Goal: Task Accomplishment & Management: Use online tool/utility

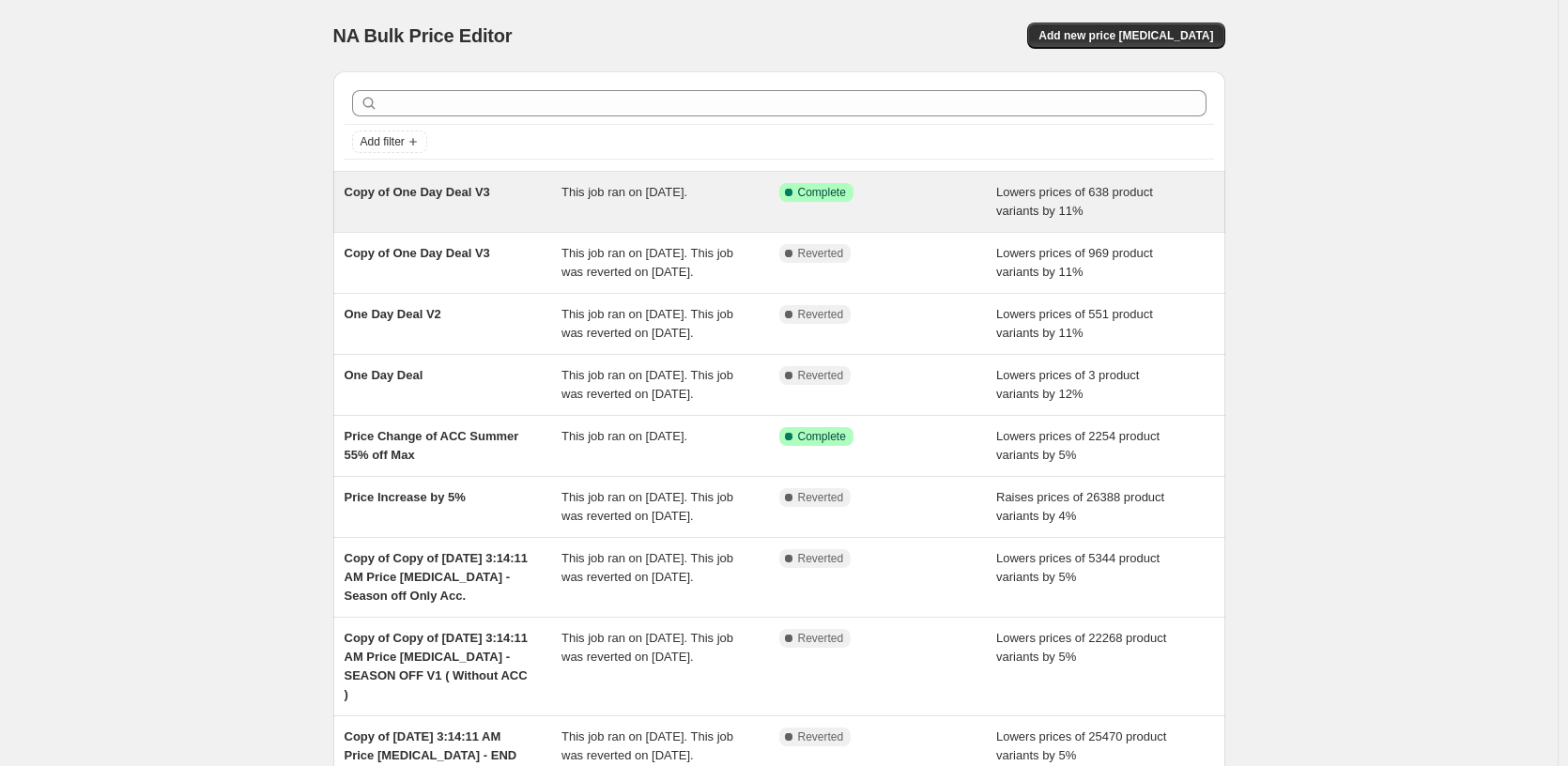
click at [965, 200] on div "Success Complete Complete" at bounding box center [874, 193] width 190 height 19
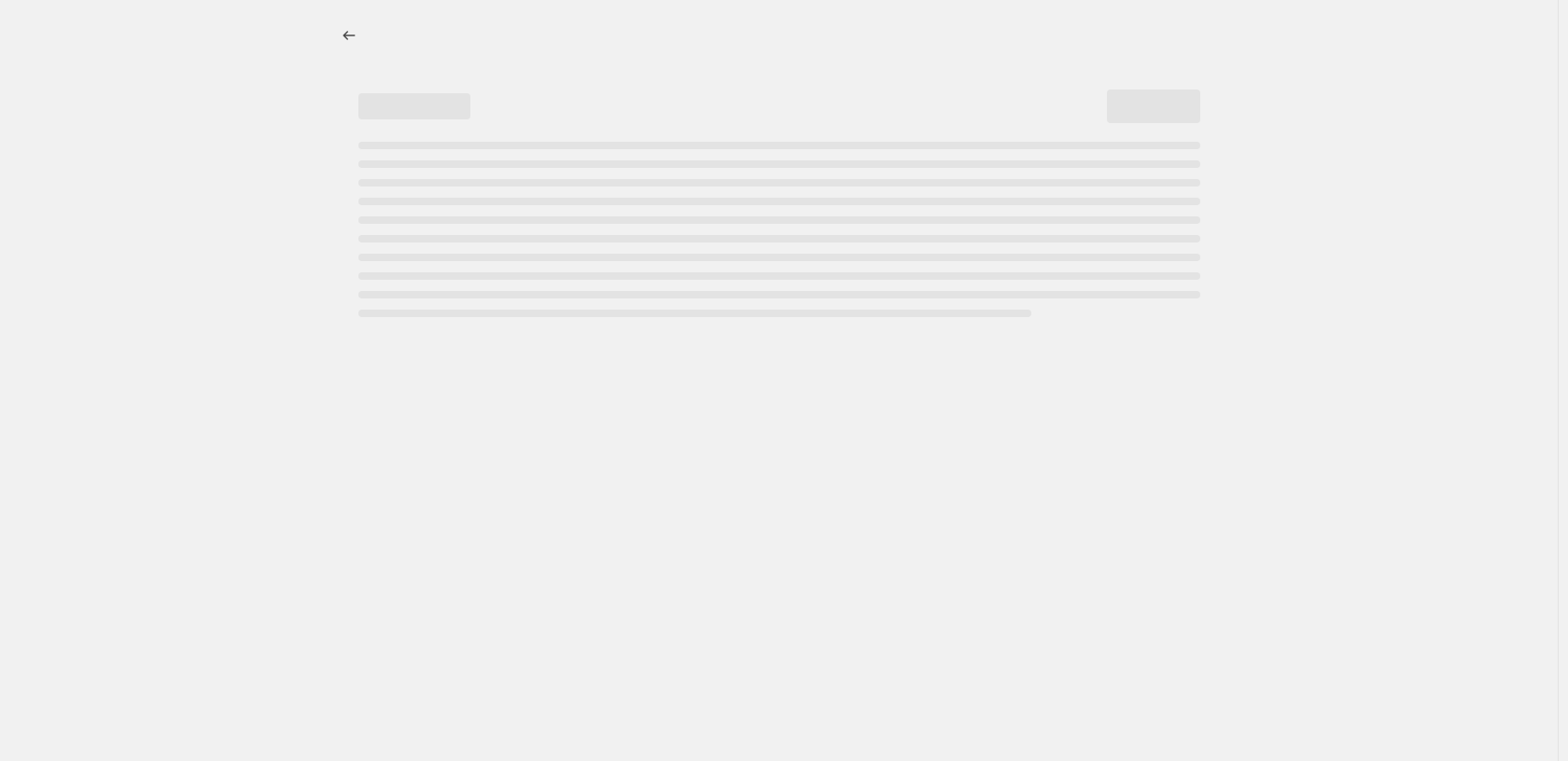
select select "percentage"
select select "pp"
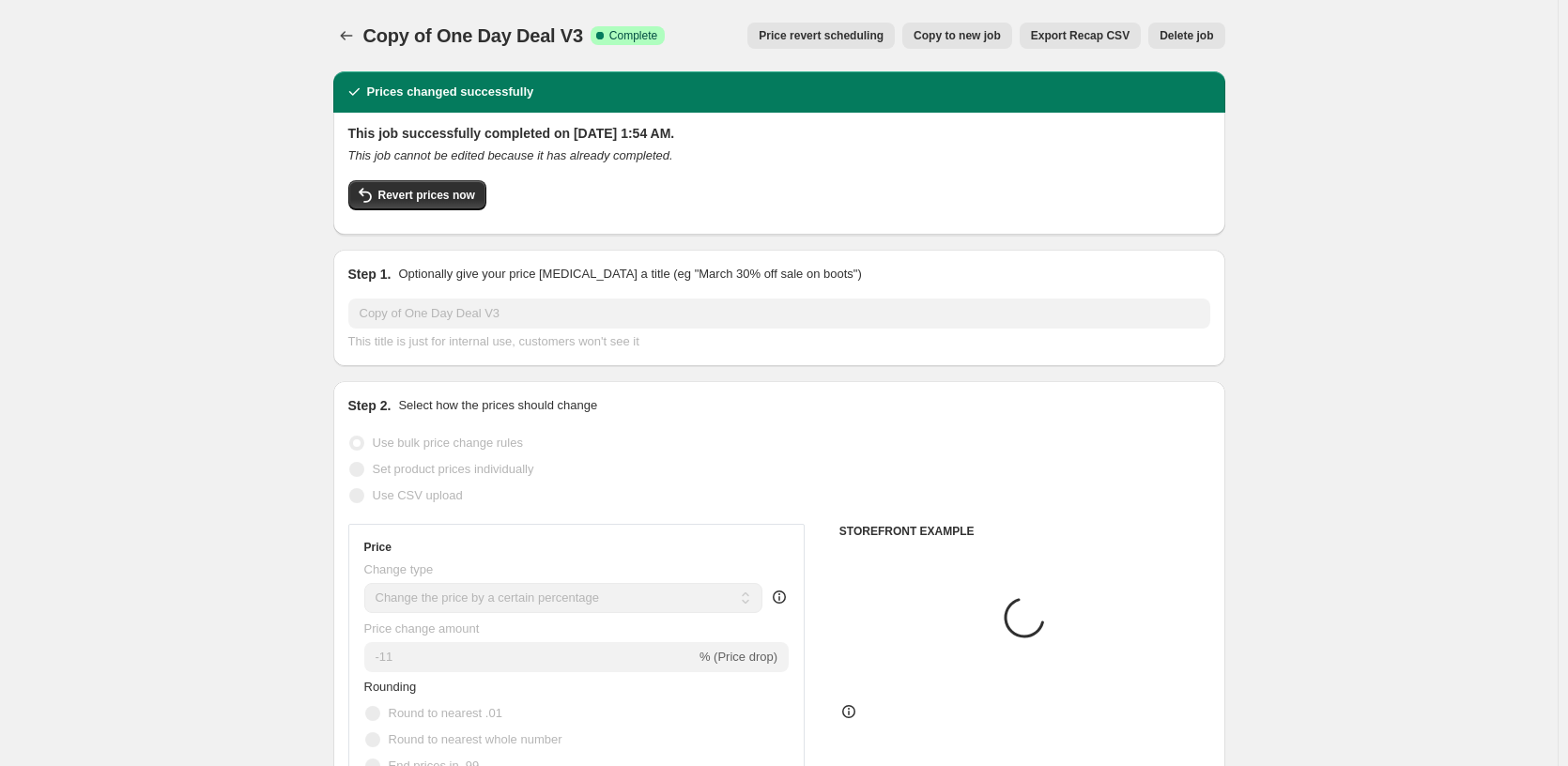
select select "tag"
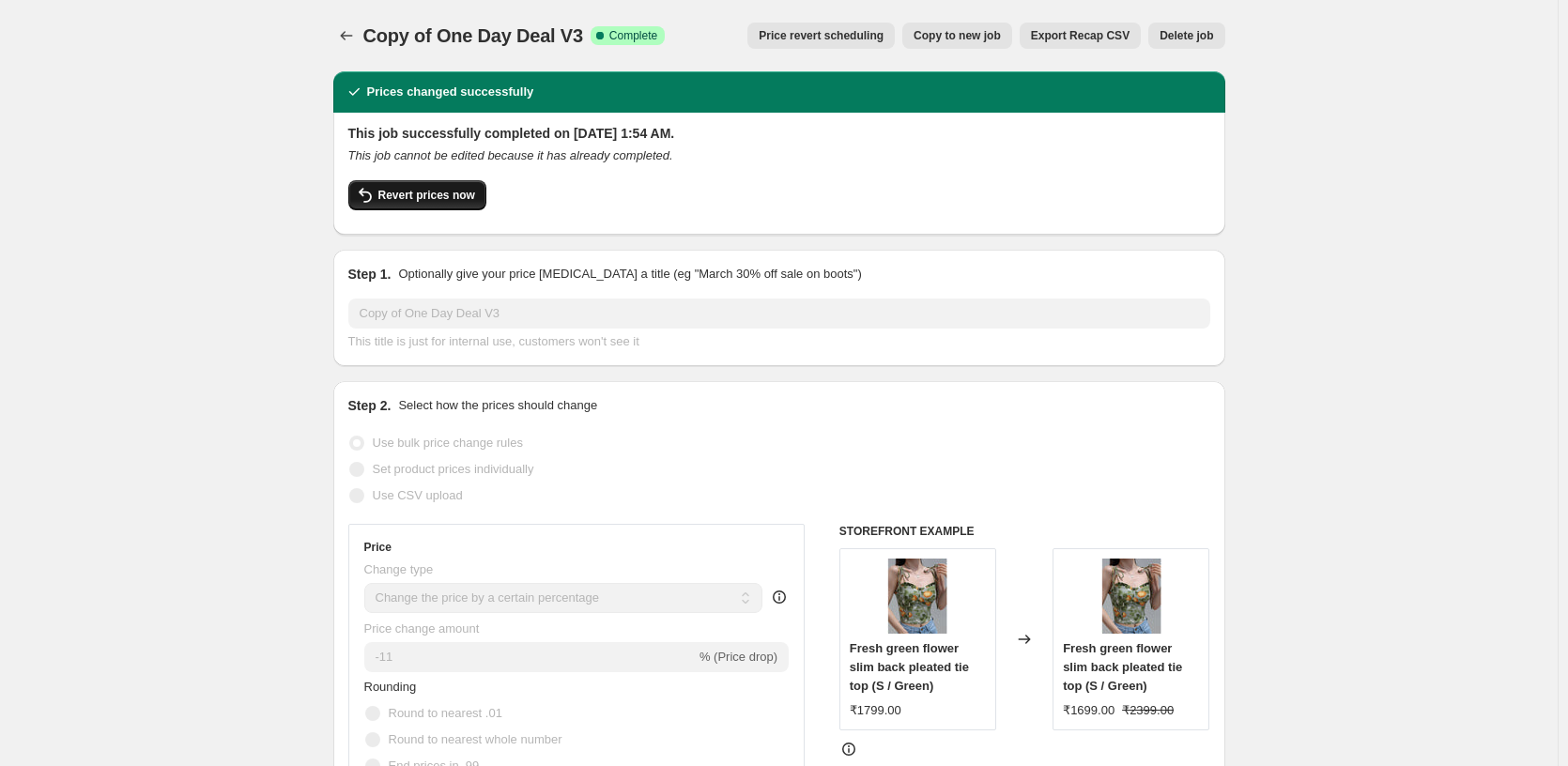
click at [475, 201] on span "Revert prices now" at bounding box center [427, 196] width 96 height 15
click at [427, 194] on span "Revert prices now" at bounding box center [427, 196] width 96 height 15
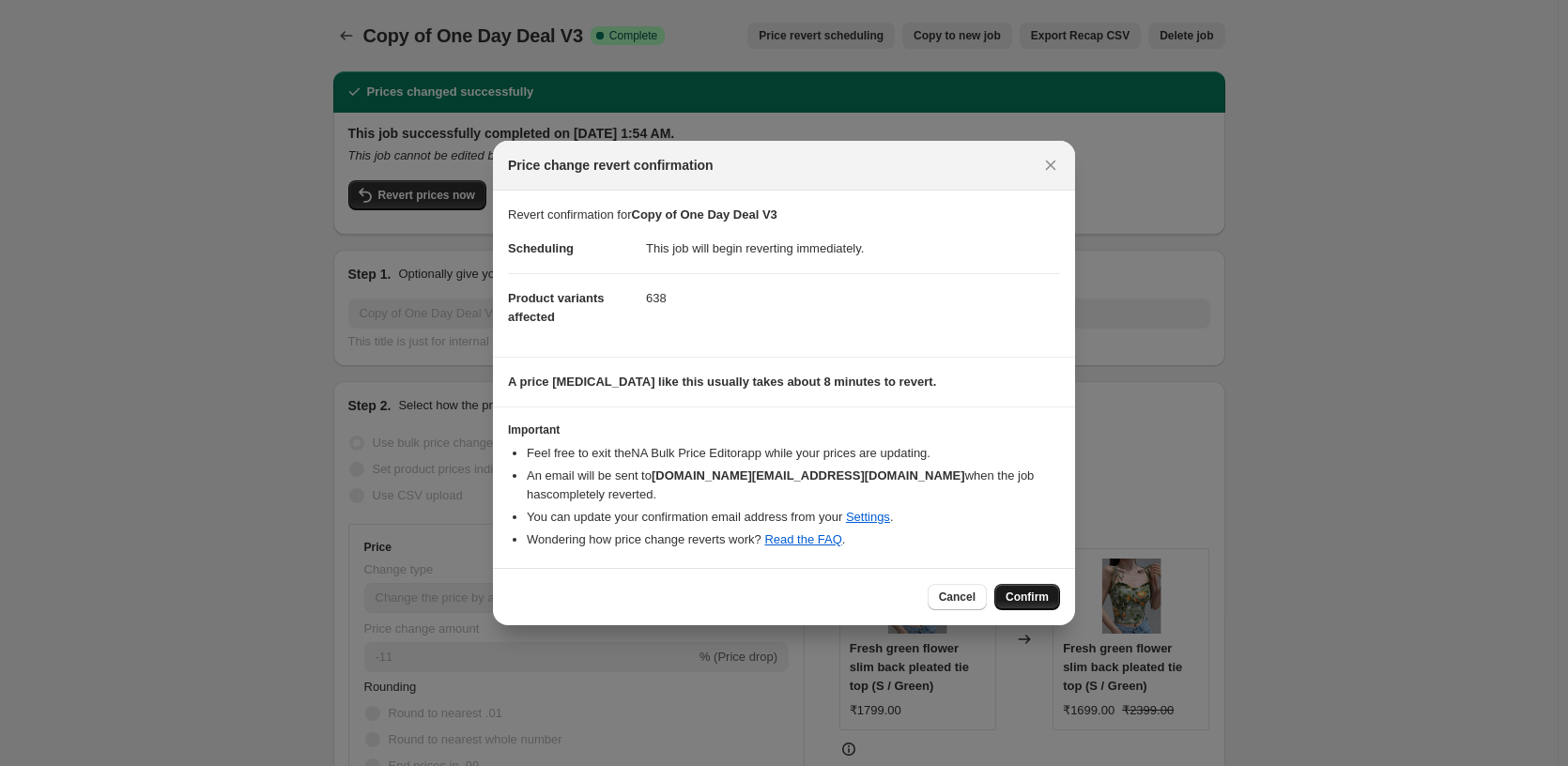
click at [1023, 590] on span "Confirm" at bounding box center [1028, 598] width 44 height 15
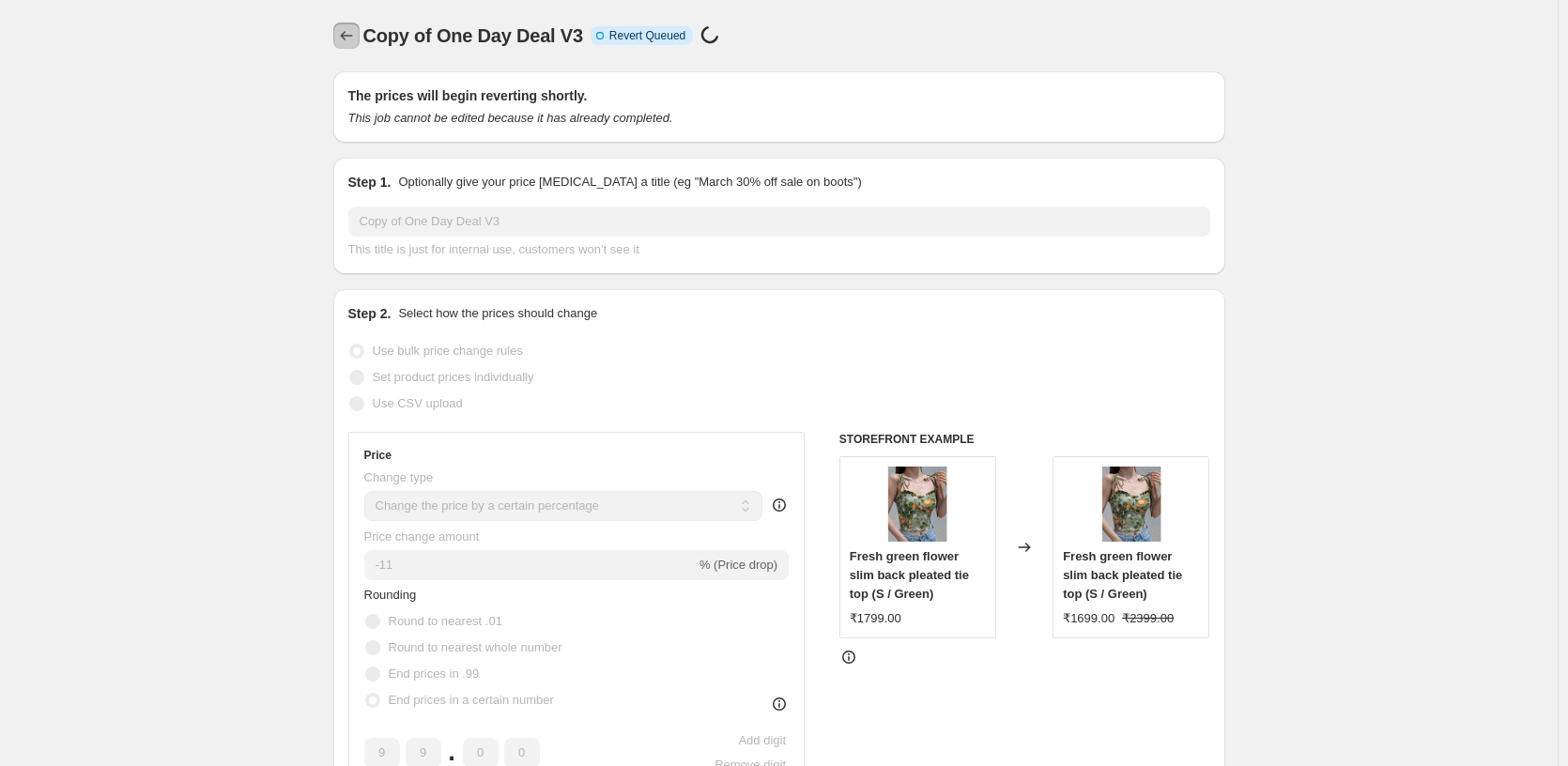
click at [345, 26] on button "Price change jobs" at bounding box center [347, 36] width 26 height 26
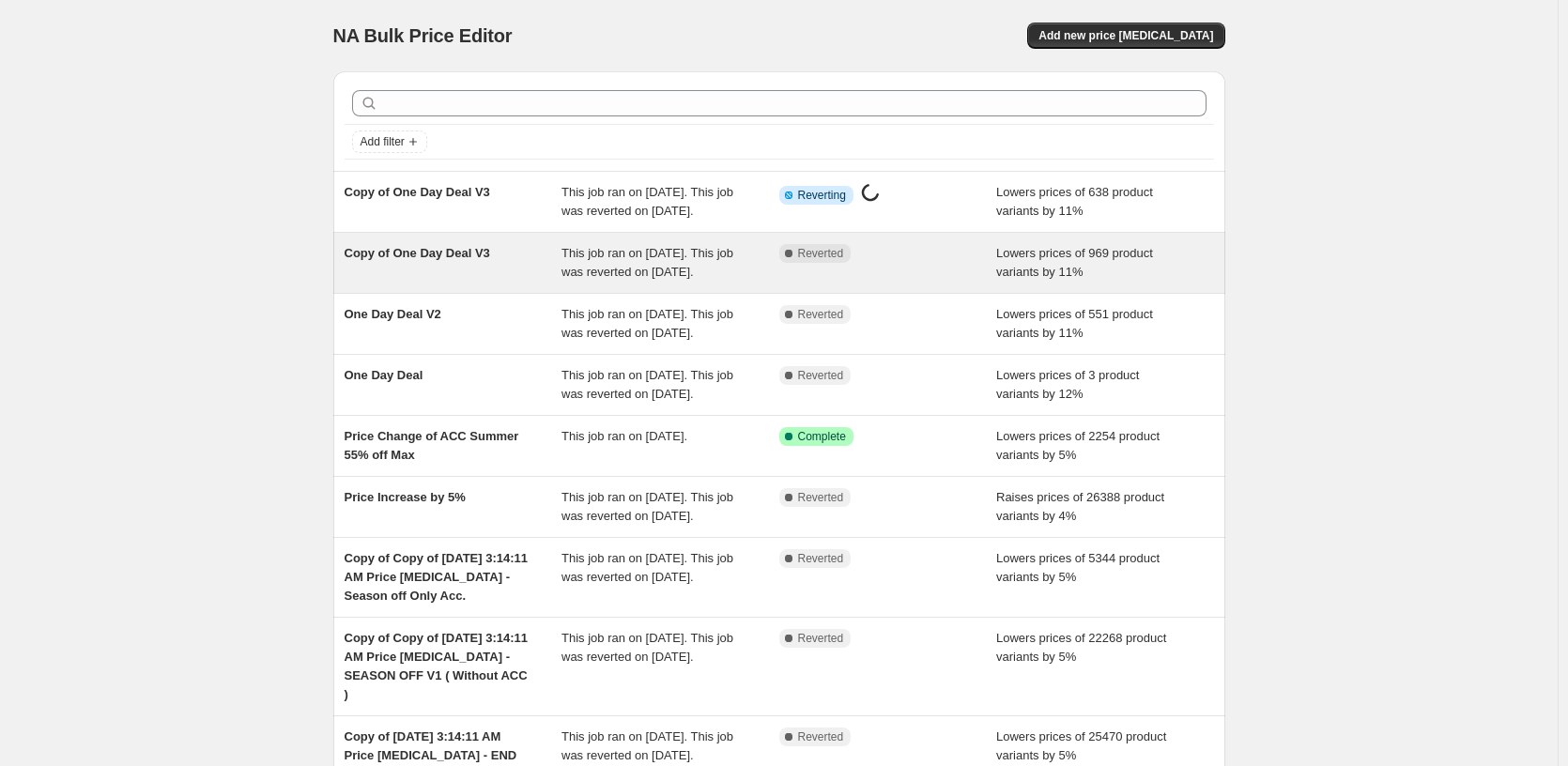
click at [896, 282] on div "Complete Reverted" at bounding box center [888, 263] width 218 height 38
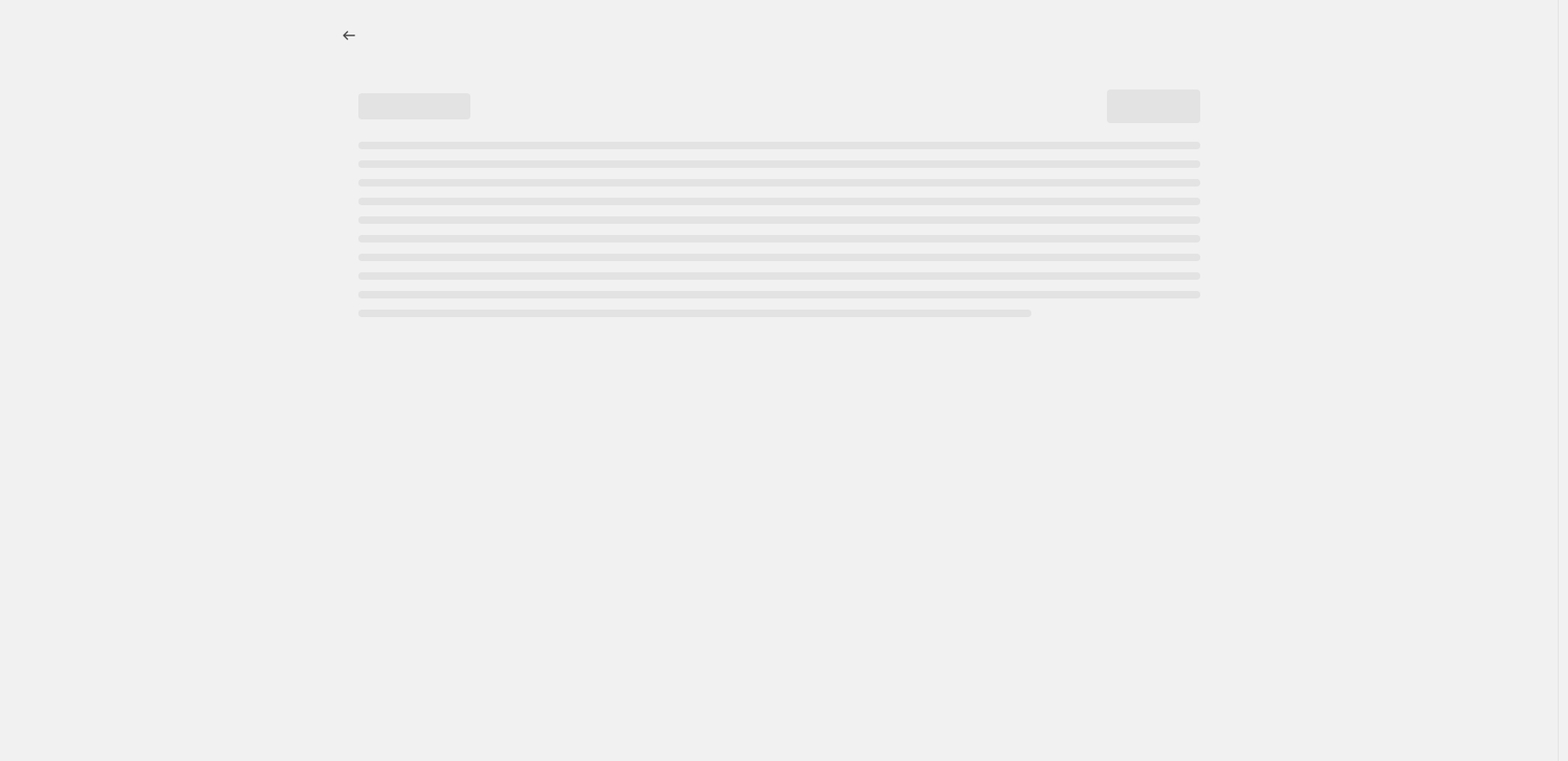
select select "percentage"
select select "pp"
select select "tag"
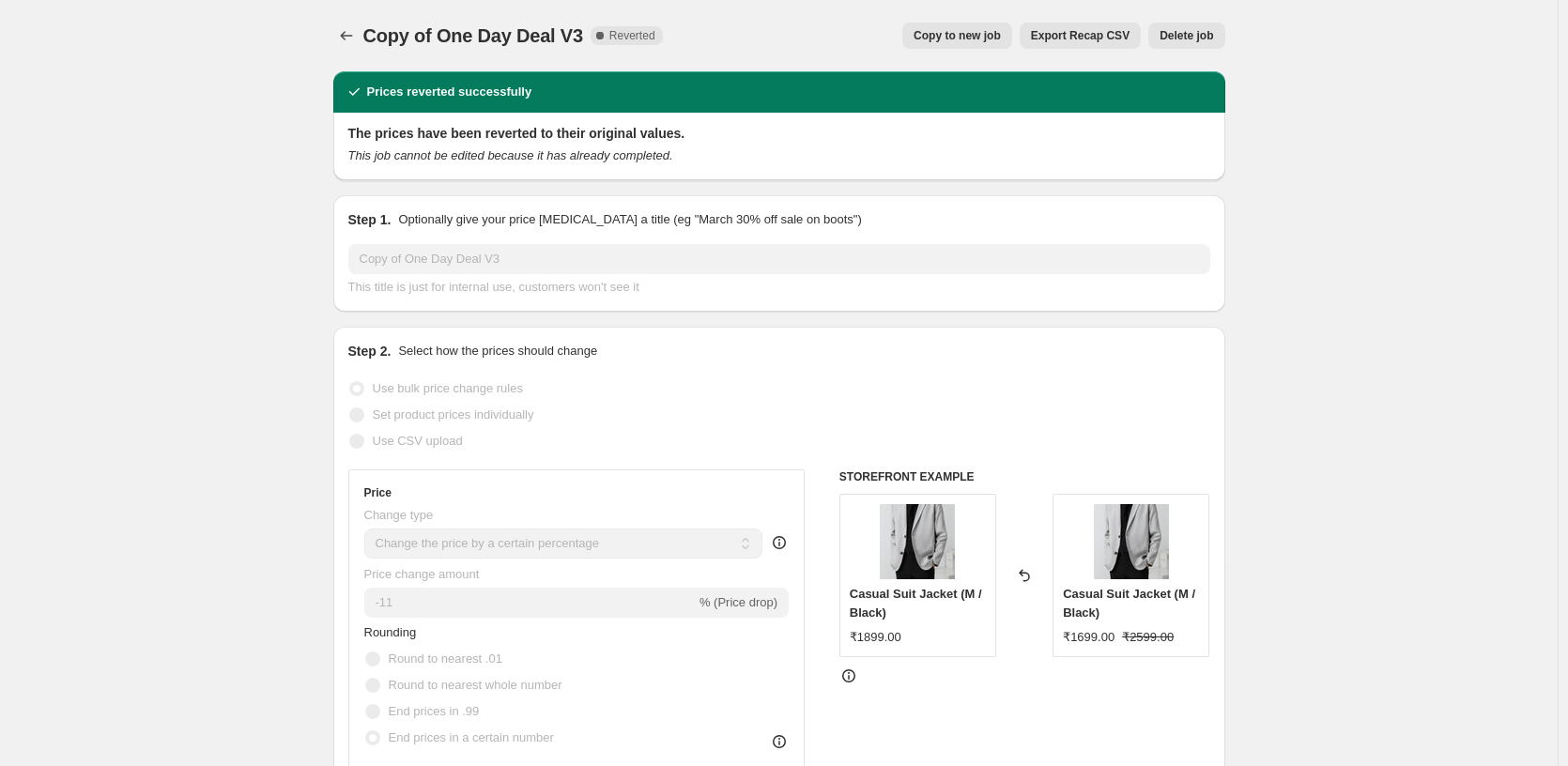
click at [970, 38] on span "Copy to new job" at bounding box center [957, 36] width 87 height 15
select select "percentage"
select select "pp"
select select "tag"
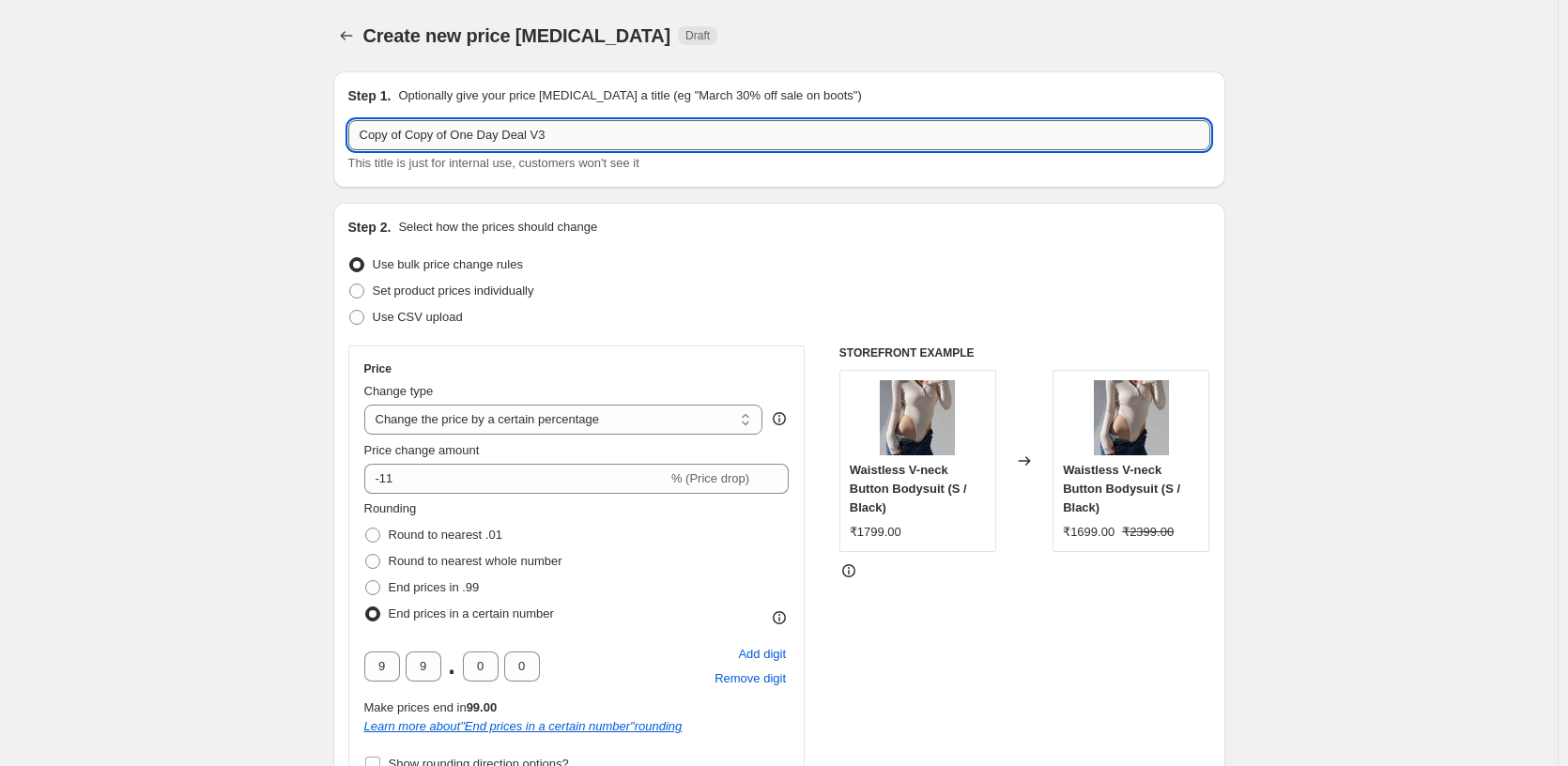
click at [575, 136] on input "Copy of Copy of One Day Deal V3" at bounding box center [779, 135] width 862 height 30
type input "Copy of Copy of One Day Deal V4"
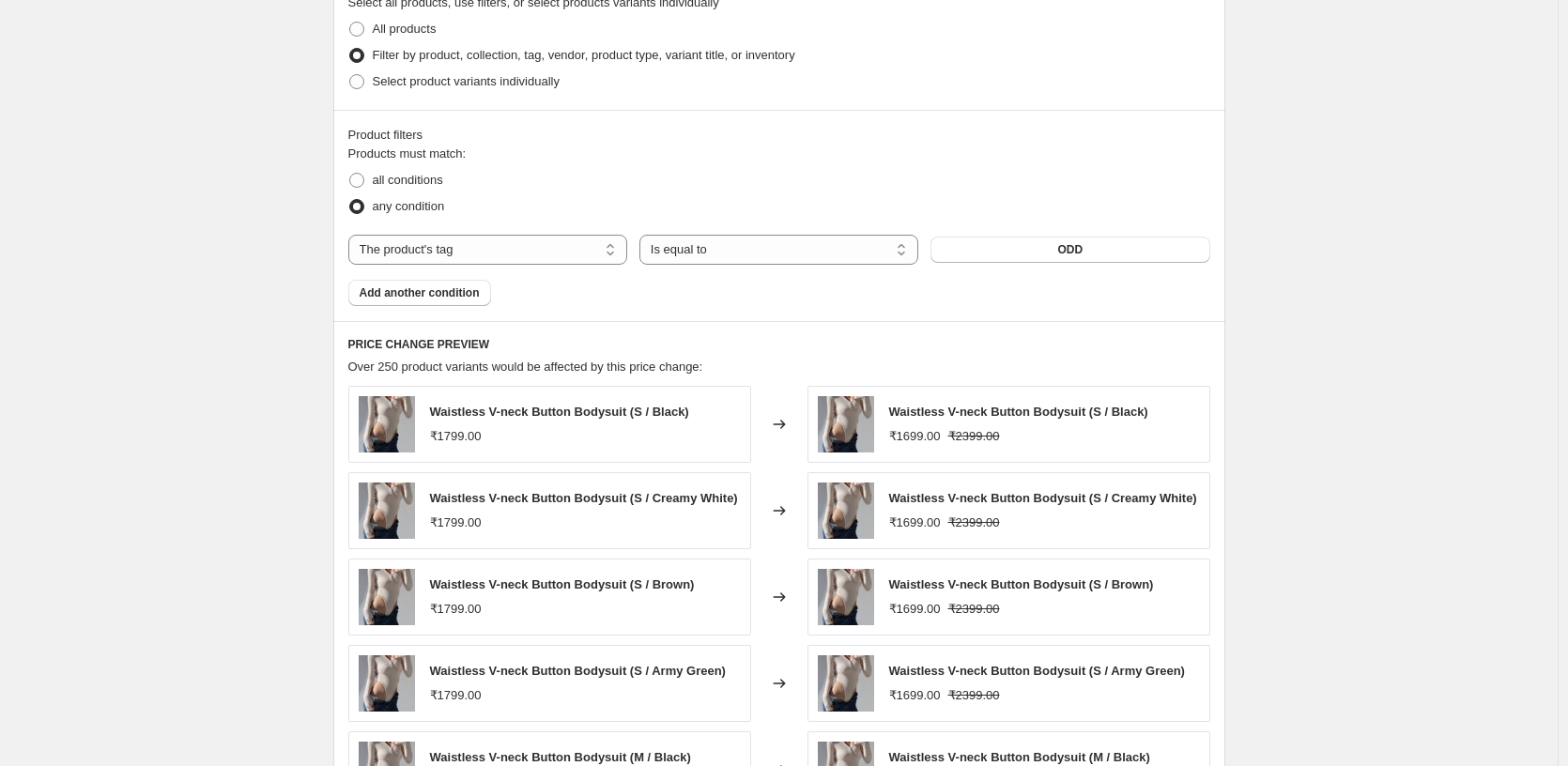
scroll to position [1805, 0]
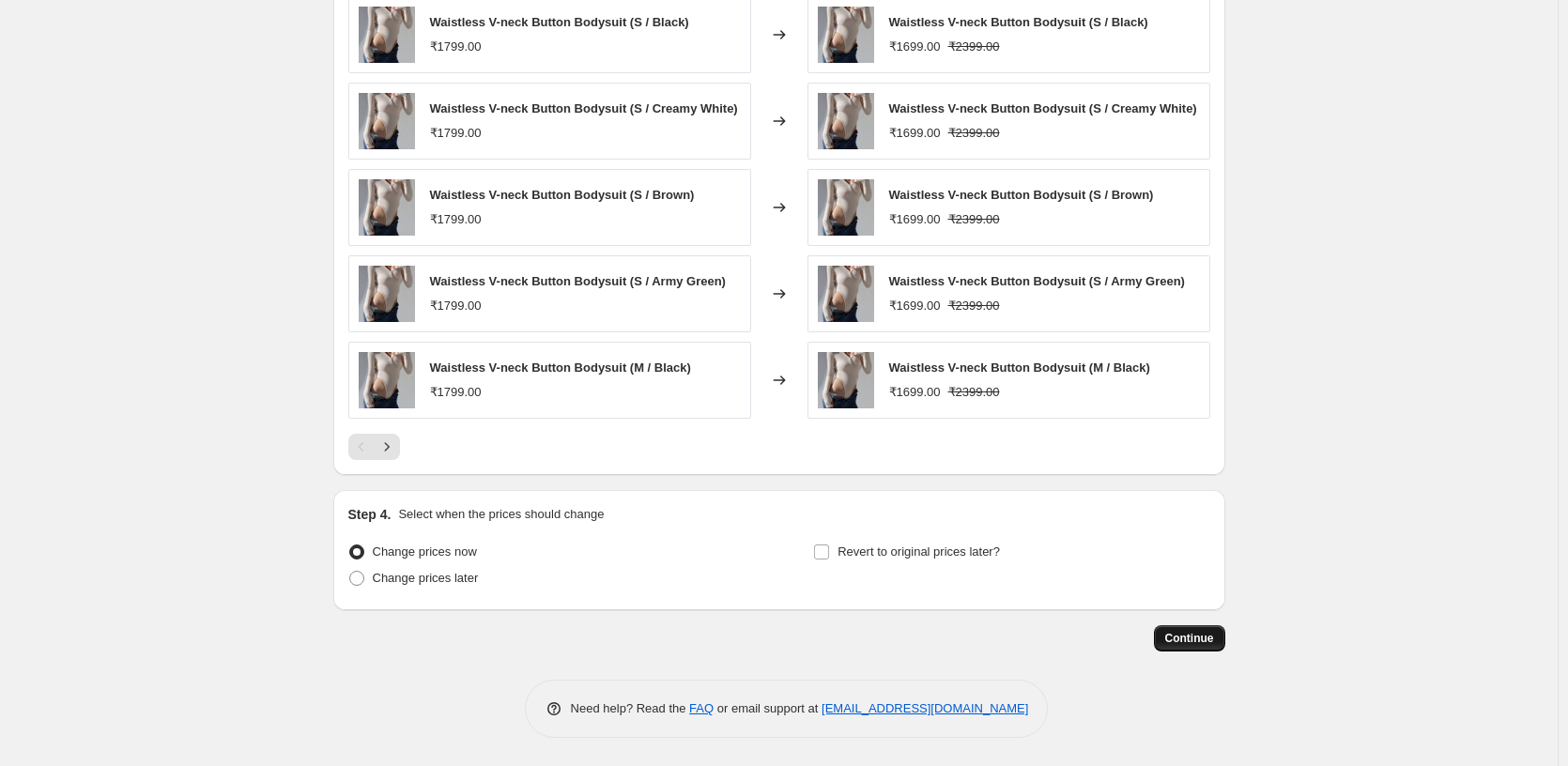
click at [1191, 644] on span "Continue" at bounding box center [1190, 638] width 49 height 15
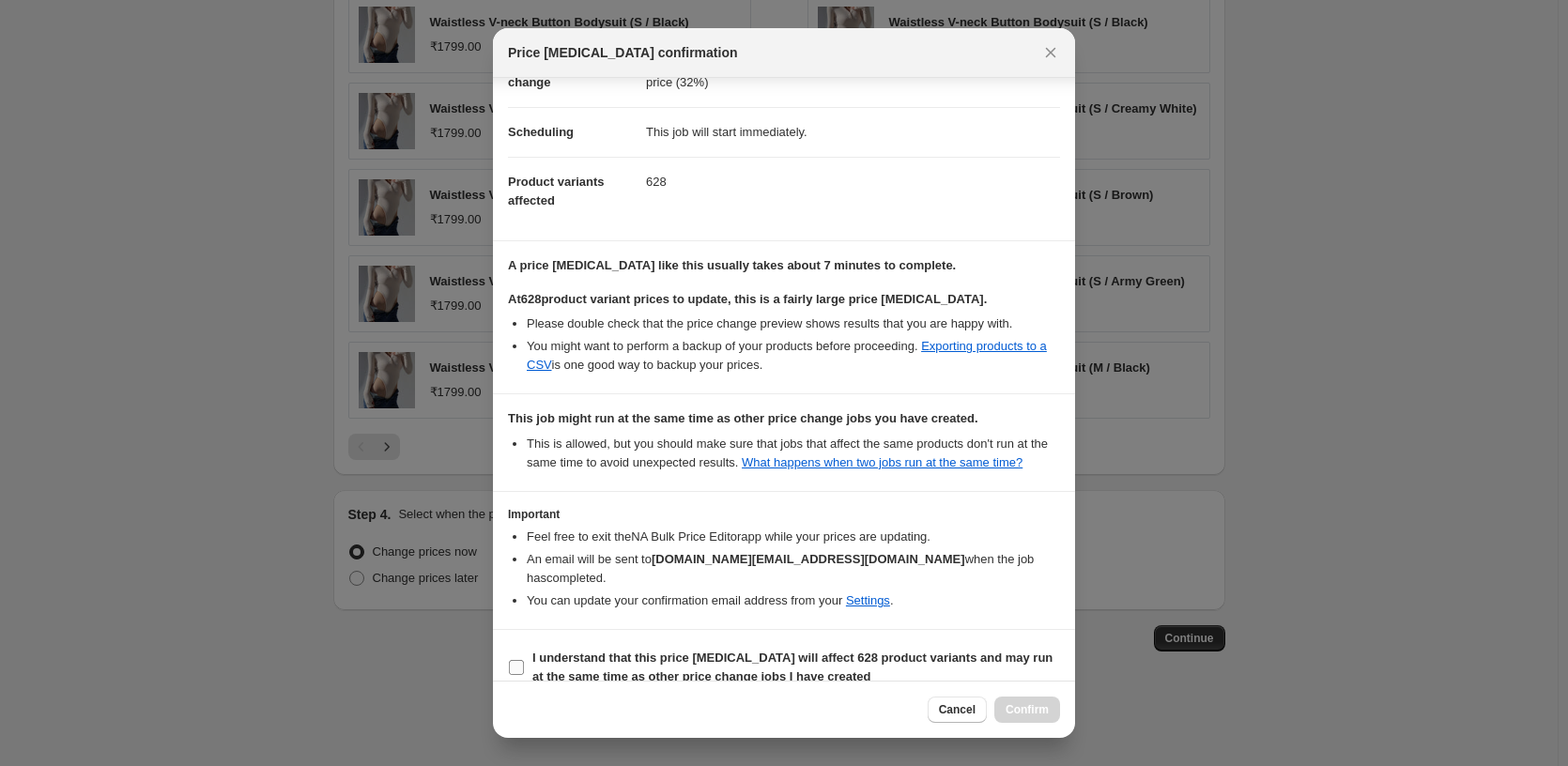
scroll to position [165, 0]
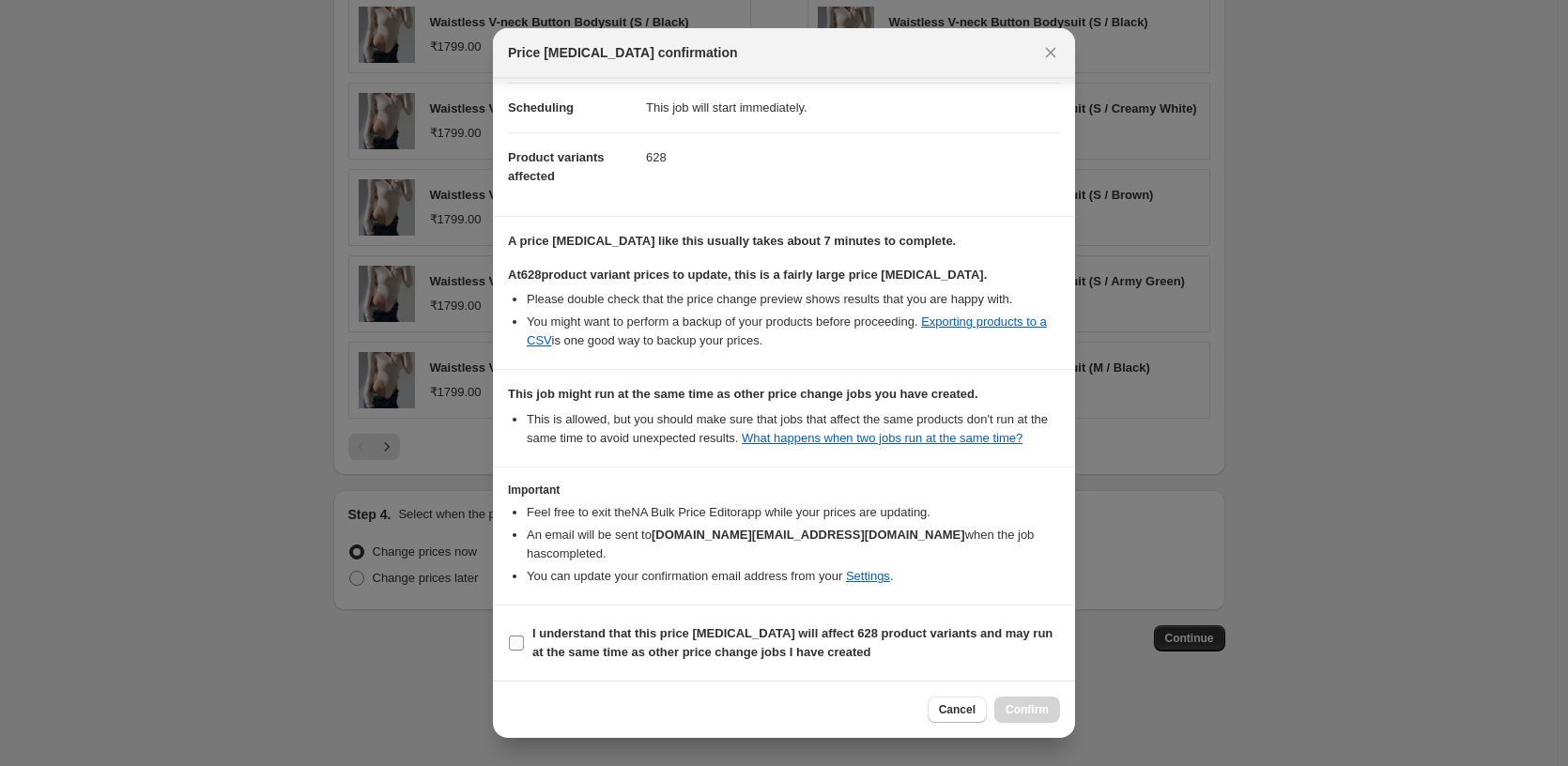
click at [572, 631] on b "I understand that this price change job will affect 628 product variants and ma…" at bounding box center [793, 642] width 520 height 33
click at [524, 635] on input "I understand that this price change job will affect 628 product variants and ma…" at bounding box center [516, 643] width 15 height 15
checkbox input "true"
click at [1026, 699] on button "Confirm" at bounding box center [1028, 710] width 66 height 26
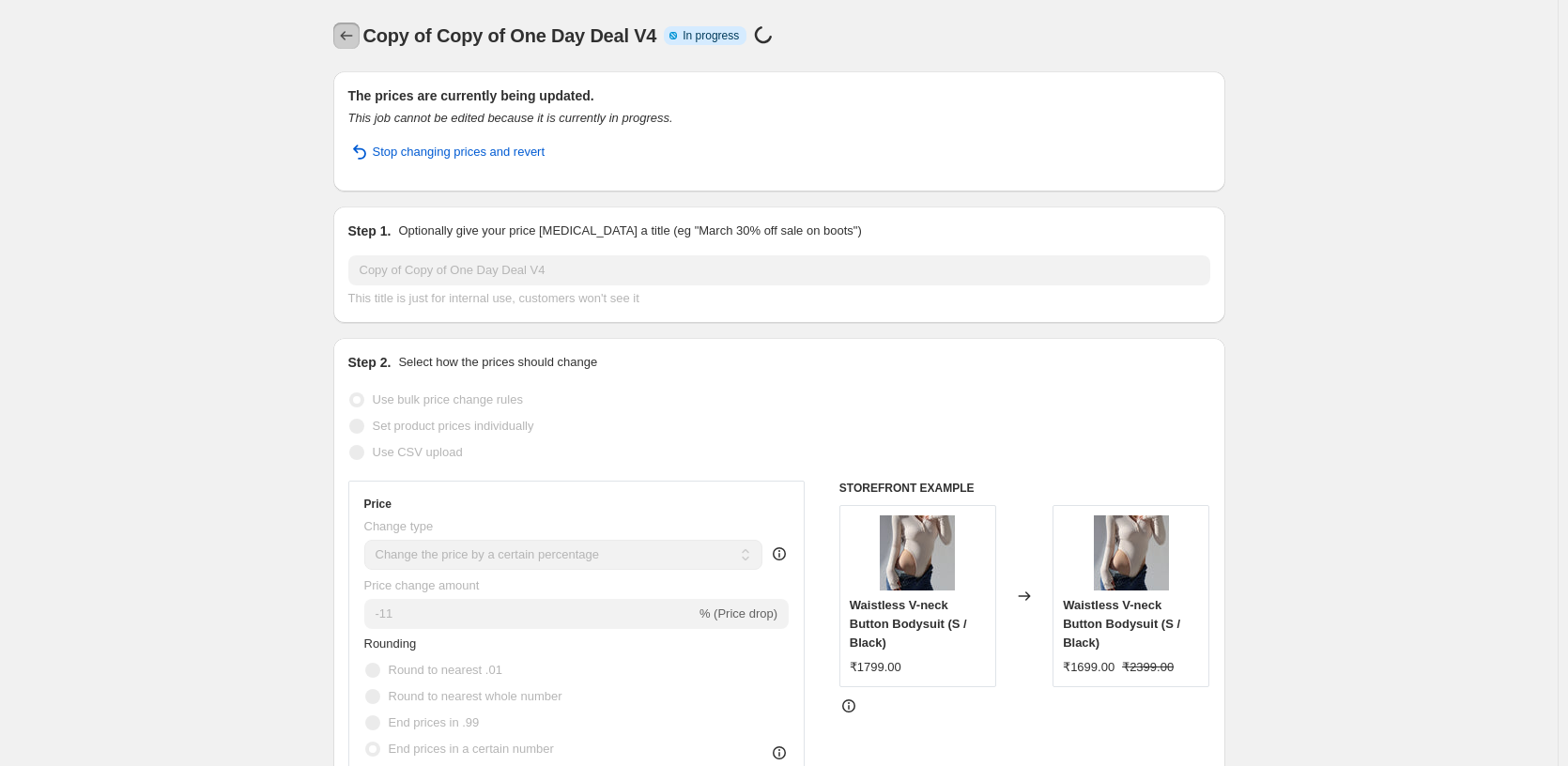
click at [356, 35] on icon "Price change jobs" at bounding box center [347, 36] width 19 height 19
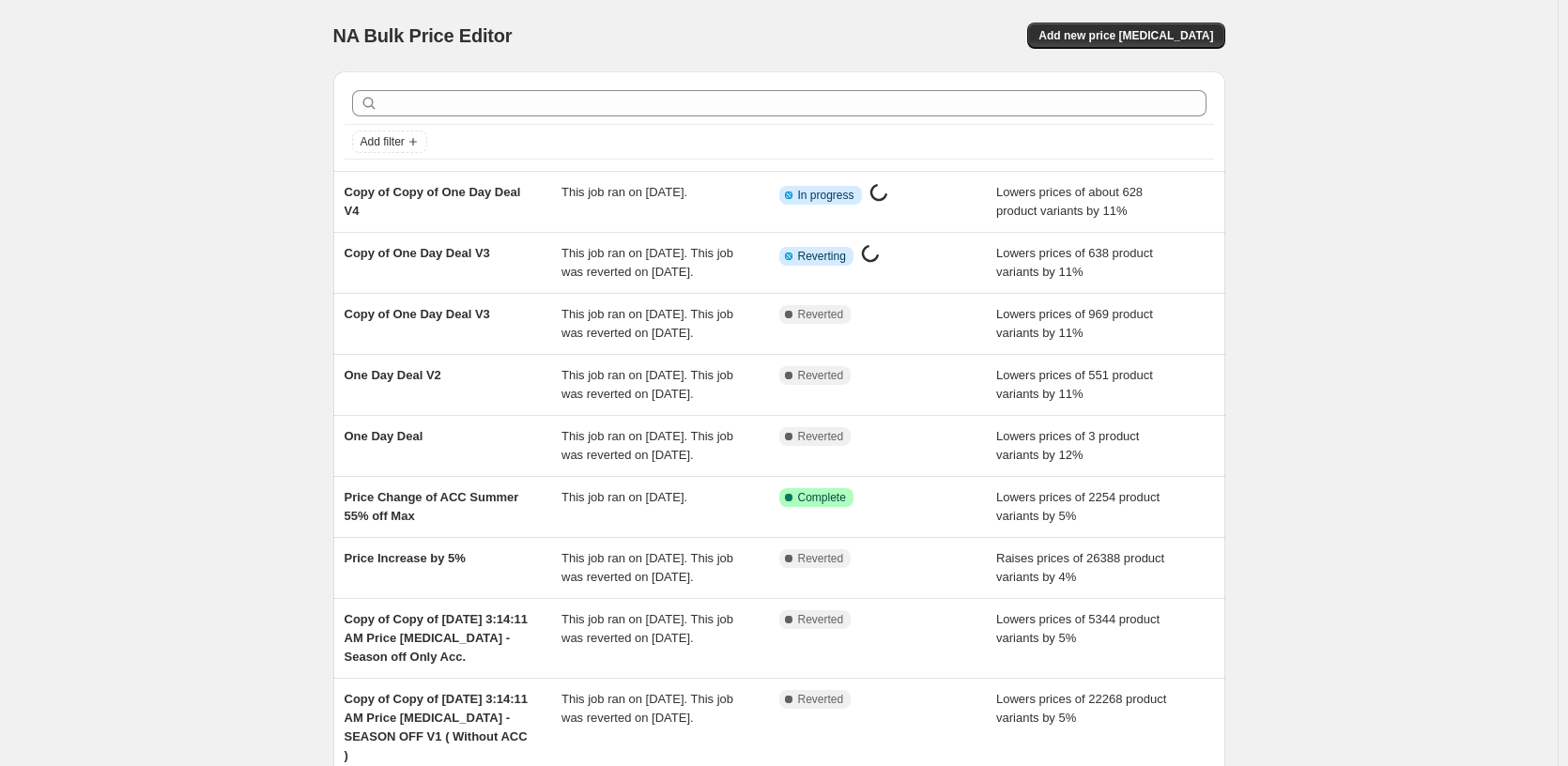
click at [246, 212] on div "NA Bulk Price Editor. This page is ready NA Bulk Price Editor Add new price cha…" at bounding box center [778, 521] width 1558 height 1042
click at [1424, 299] on div "NA Bulk Price Editor. This page is ready NA Bulk Price Editor Add new price cha…" at bounding box center [778, 521] width 1558 height 1042
click at [236, 111] on div "NA Bulk Price Editor. This page is ready NA Bulk Price Editor Add new price cha…" at bounding box center [778, 521] width 1558 height 1042
